Goal: Task Accomplishment & Management: Use online tool/utility

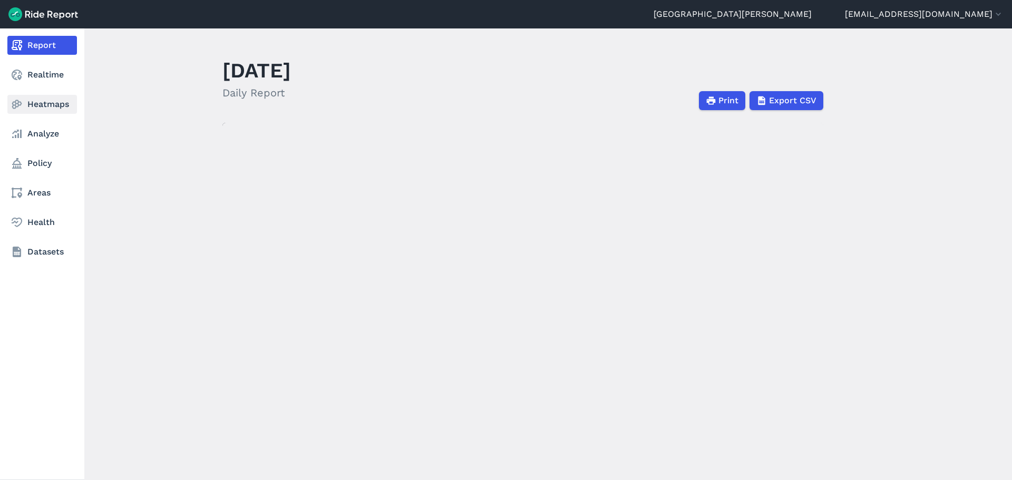
click at [32, 101] on link "Heatmaps" at bounding box center [42, 104] width 70 height 19
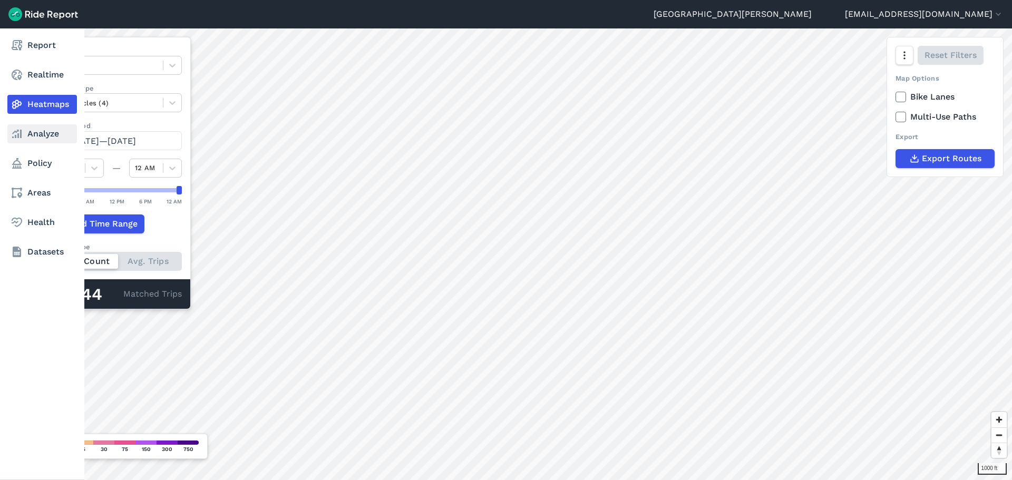
click at [50, 130] on link "Analyze" at bounding box center [42, 133] width 70 height 19
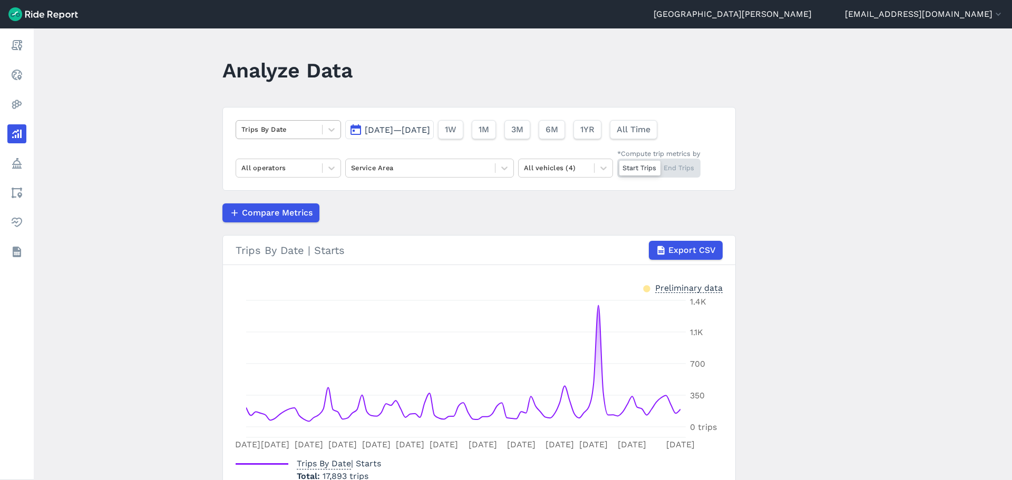
click at [298, 133] on div at bounding box center [278, 129] width 75 height 12
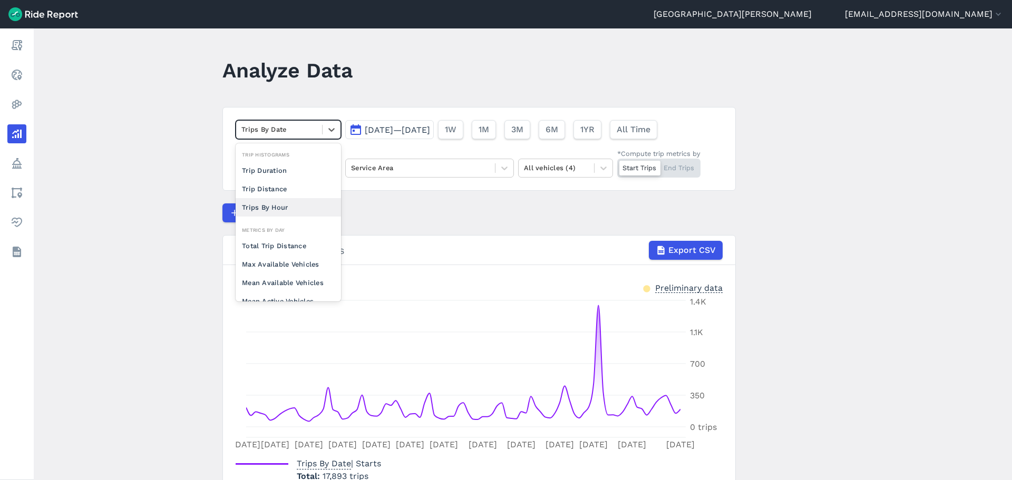
click at [288, 215] on div "Trips By Hour" at bounding box center [288, 207] width 105 height 18
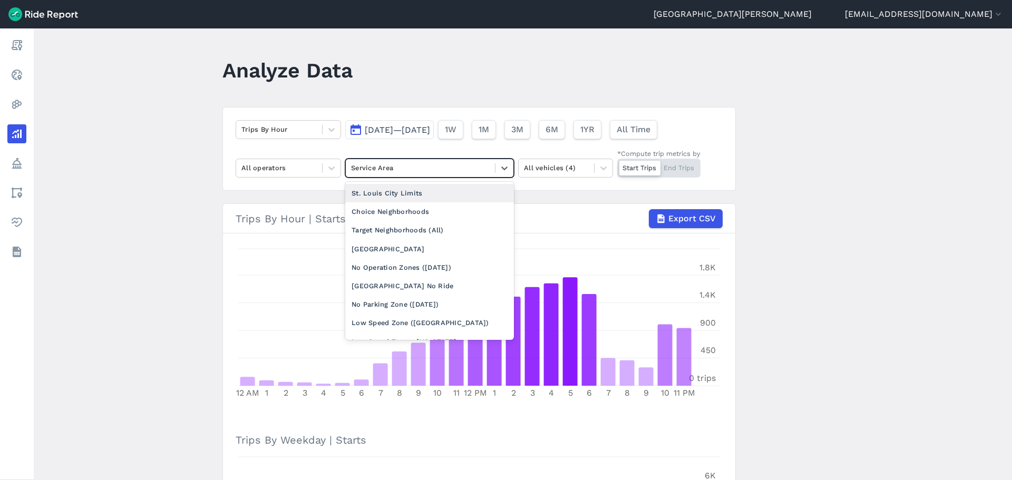
click at [454, 174] on div at bounding box center [420, 168] width 139 height 12
click at [437, 242] on div "[GEOGRAPHIC_DATA]" at bounding box center [429, 249] width 169 height 18
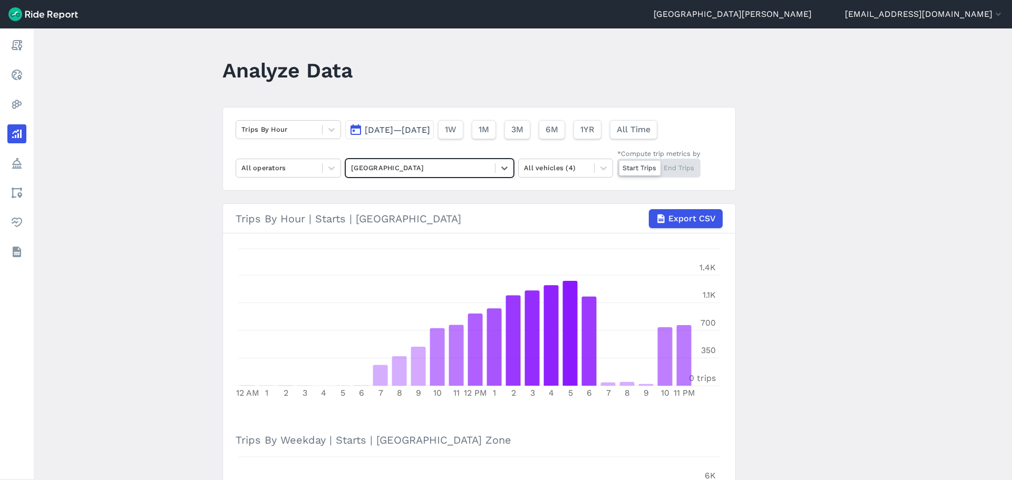
click at [419, 133] on span "[DATE]—[DATE]" at bounding box center [397, 130] width 65 height 10
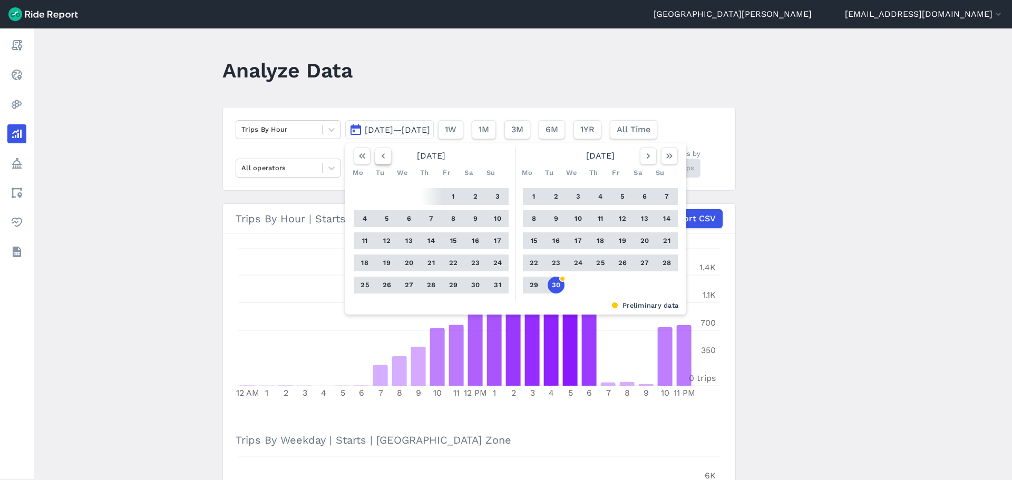
click at [385, 158] on icon "button" at bounding box center [383, 156] width 11 height 11
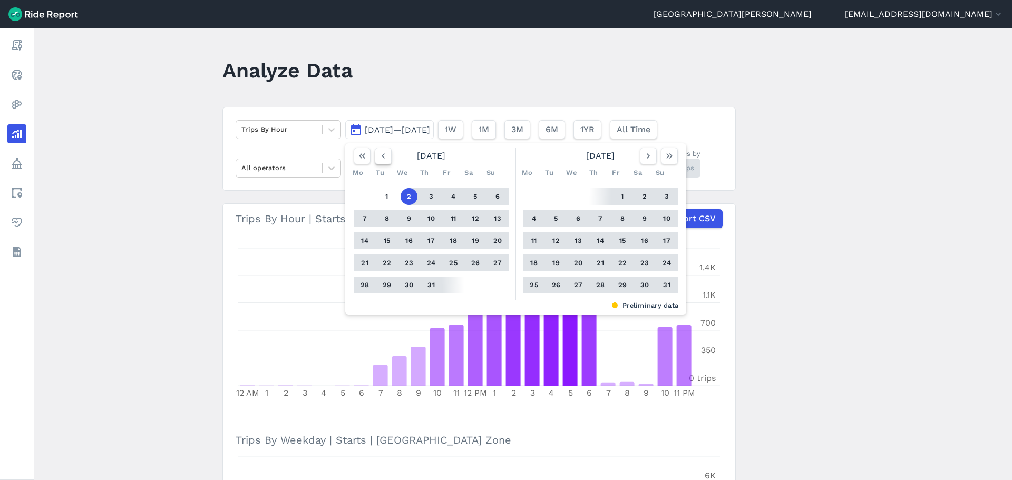
click at [385, 158] on icon "button" at bounding box center [383, 156] width 11 height 11
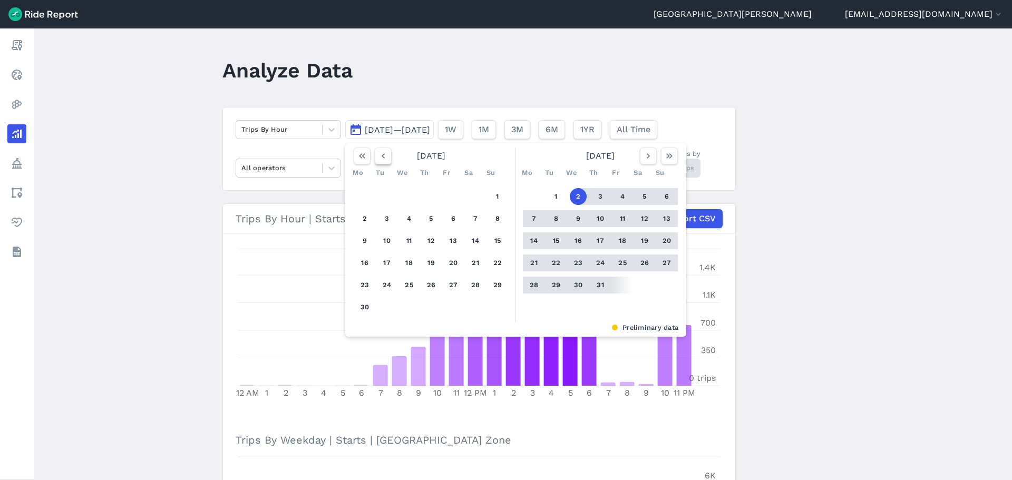
click at [385, 158] on icon "button" at bounding box center [383, 156] width 11 height 11
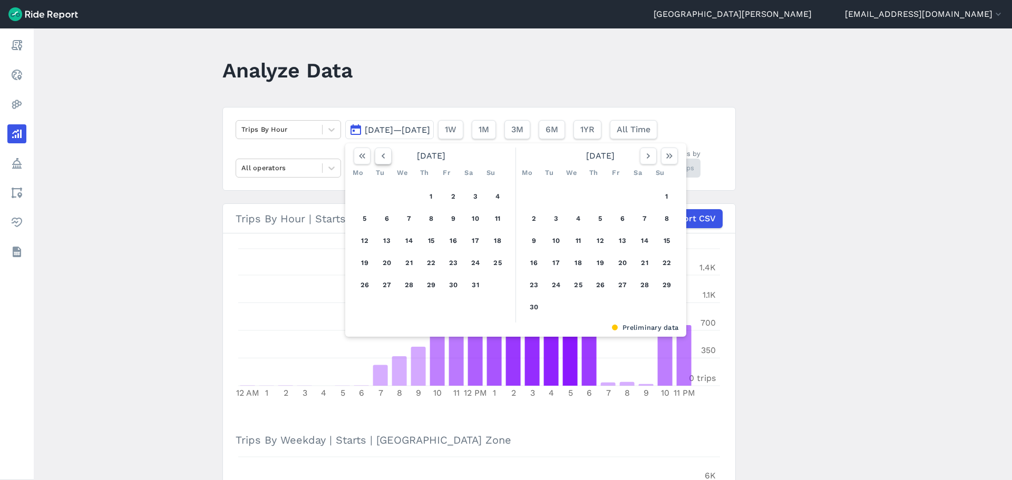
click at [385, 158] on icon "button" at bounding box center [383, 156] width 11 height 11
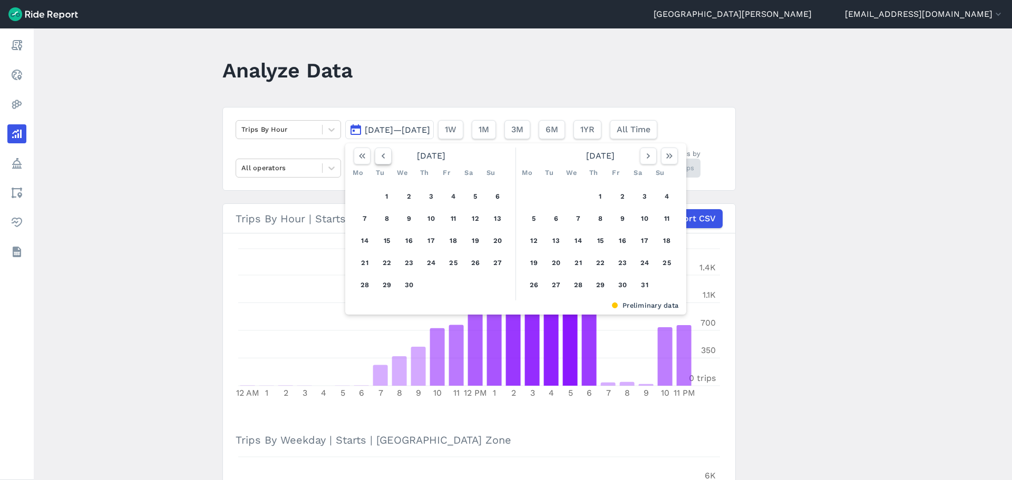
click at [385, 158] on icon "button" at bounding box center [383, 156] width 11 height 11
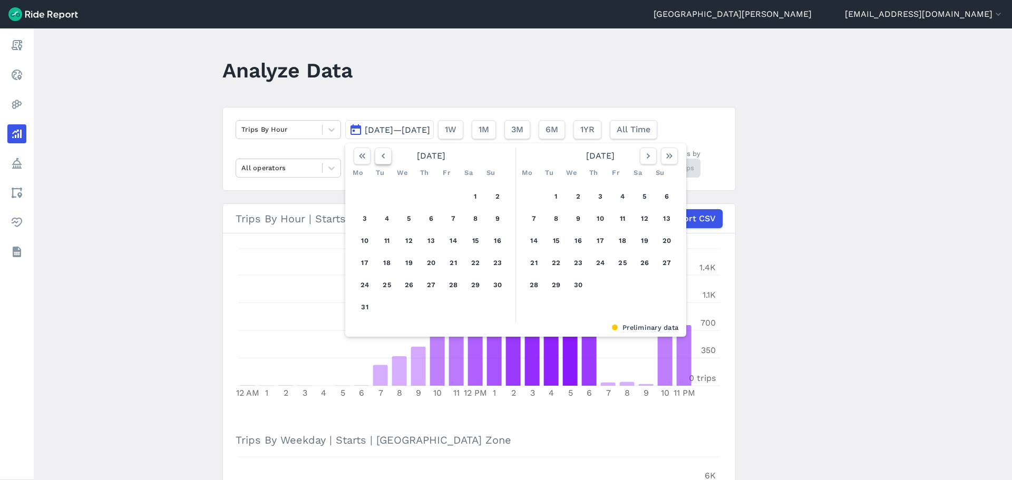
click at [385, 160] on icon "button" at bounding box center [383, 156] width 11 height 11
click at [471, 195] on button "1" at bounding box center [475, 196] width 17 height 17
click at [646, 157] on icon "button" at bounding box center [648, 156] width 11 height 11
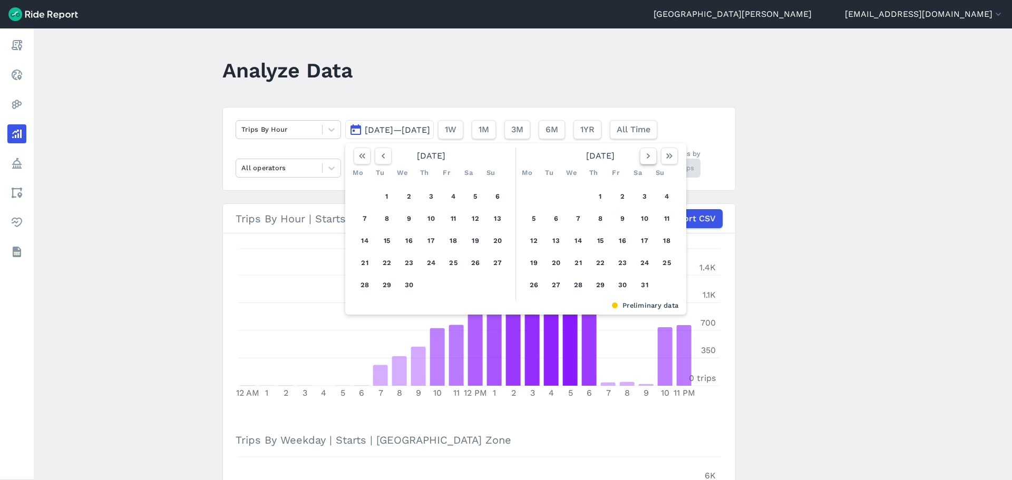
click at [646, 157] on icon "button" at bounding box center [648, 156] width 11 height 11
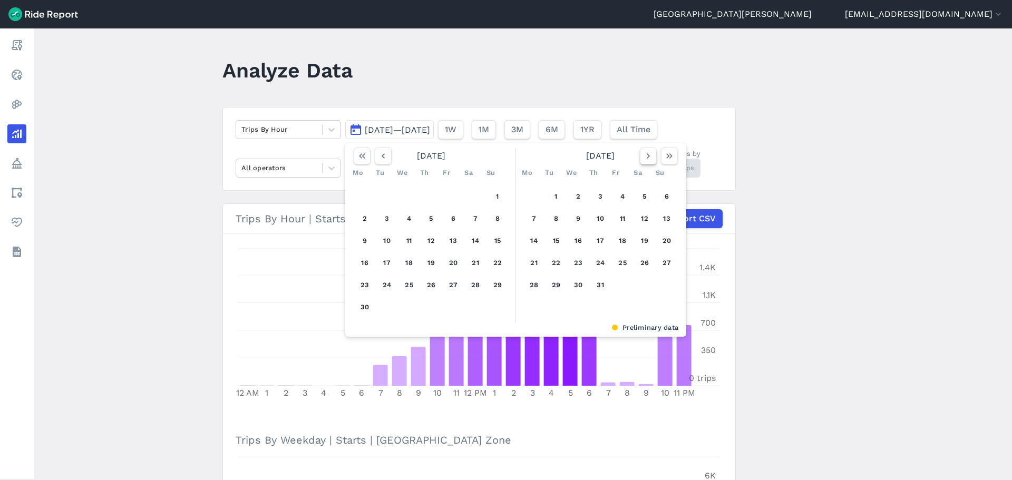
click at [646, 157] on icon "button" at bounding box center [648, 156] width 11 height 11
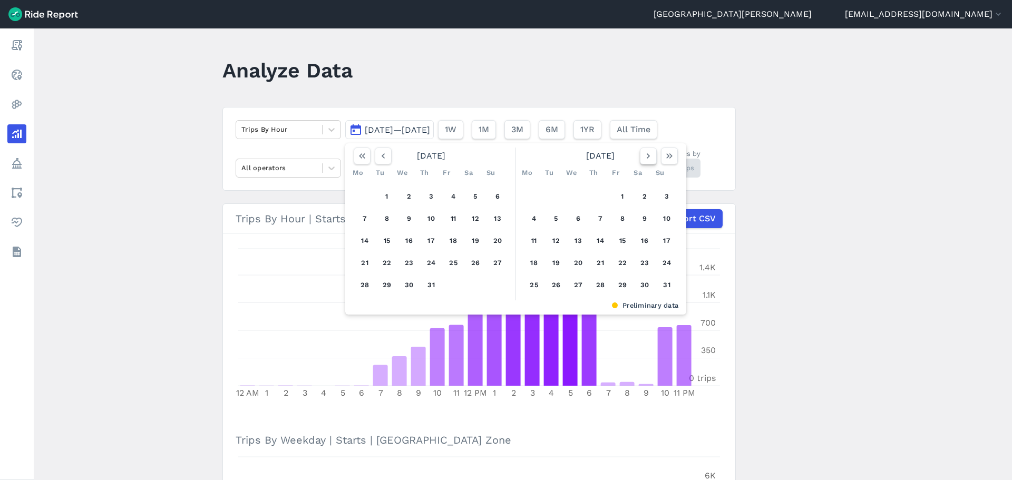
click at [646, 157] on icon "button" at bounding box center [648, 156] width 11 height 11
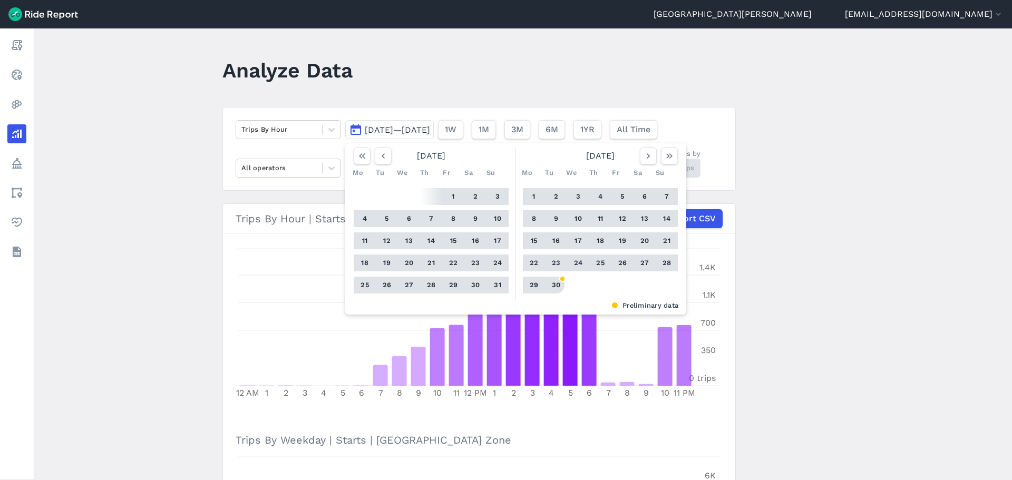
click at [550, 285] on button "30" at bounding box center [556, 285] width 17 height 17
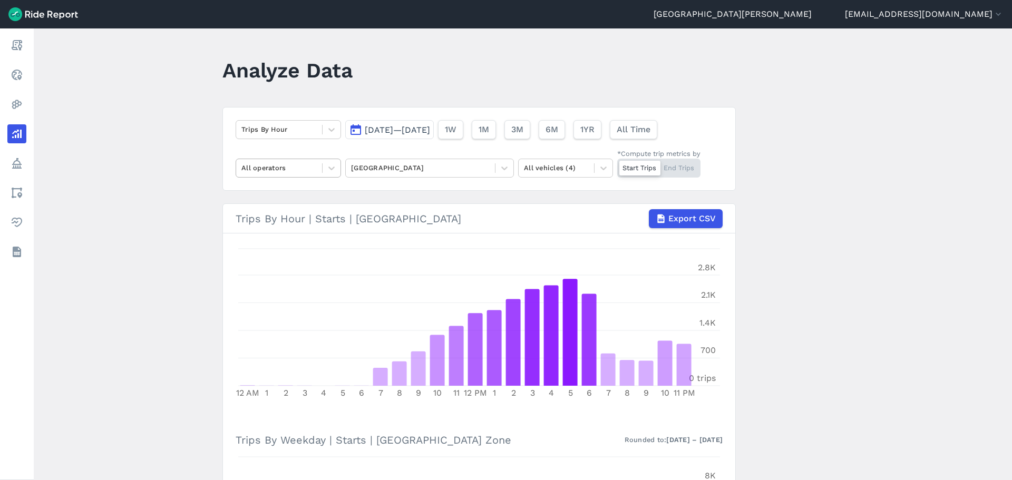
click at [294, 164] on div at bounding box center [278, 168] width 75 height 12
click at [273, 195] on div "Bird" at bounding box center [288, 193] width 105 height 18
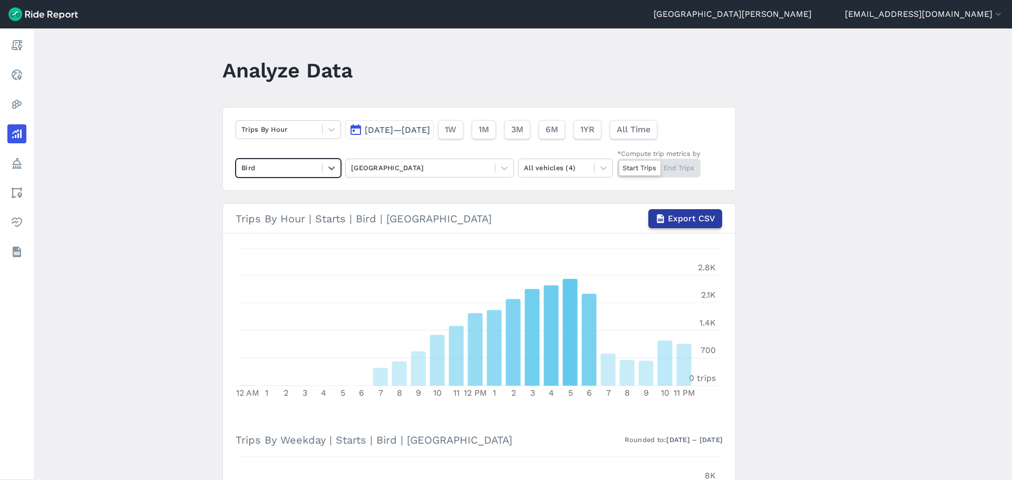
click at [694, 223] on span "Export CSV" at bounding box center [691, 218] width 47 height 13
